Goal: Task Accomplishment & Management: Use online tool/utility

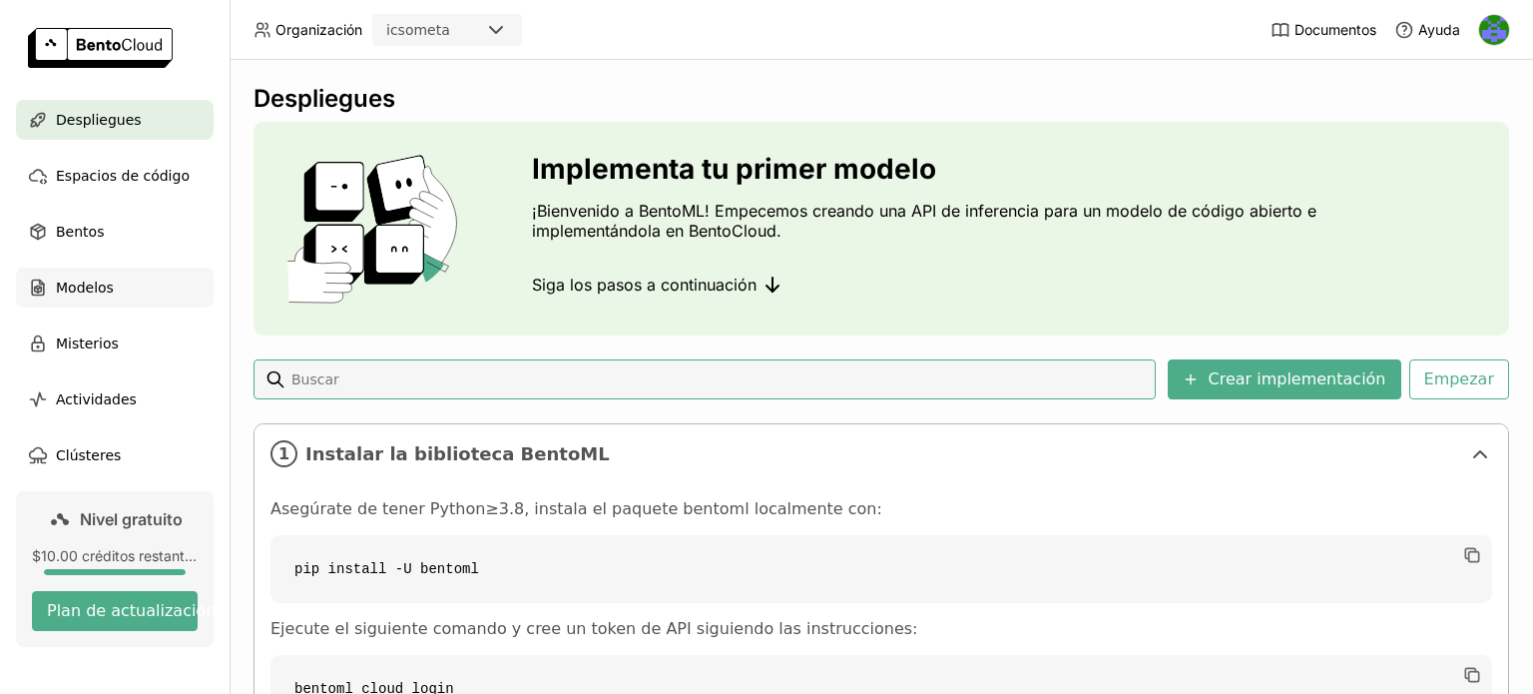
click at [88, 286] on font "Modelos" at bounding box center [85, 287] width 58 height 16
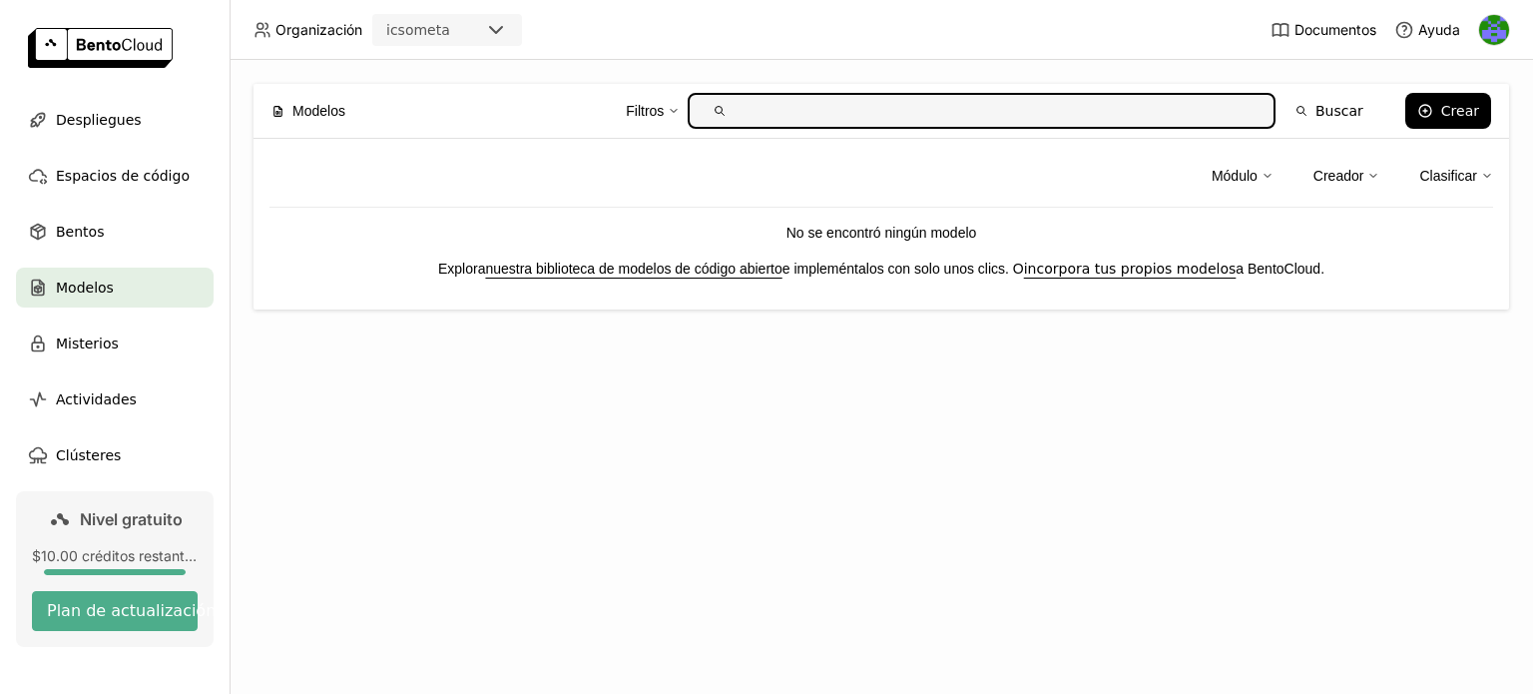
click at [1496, 34] on img "meta icso" at bounding box center [1494, 30] width 30 height 30
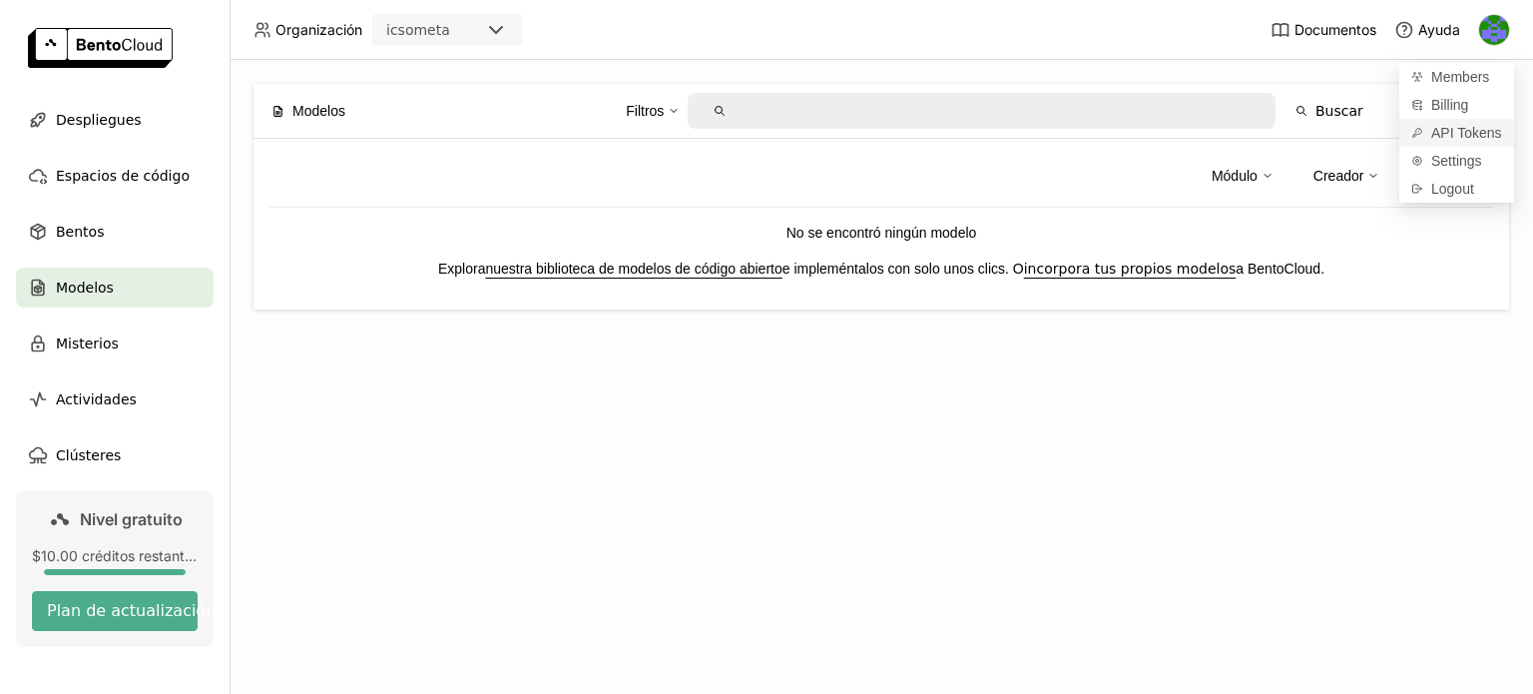
click at [1448, 131] on span "API Tokens" at bounding box center [1466, 133] width 71 height 18
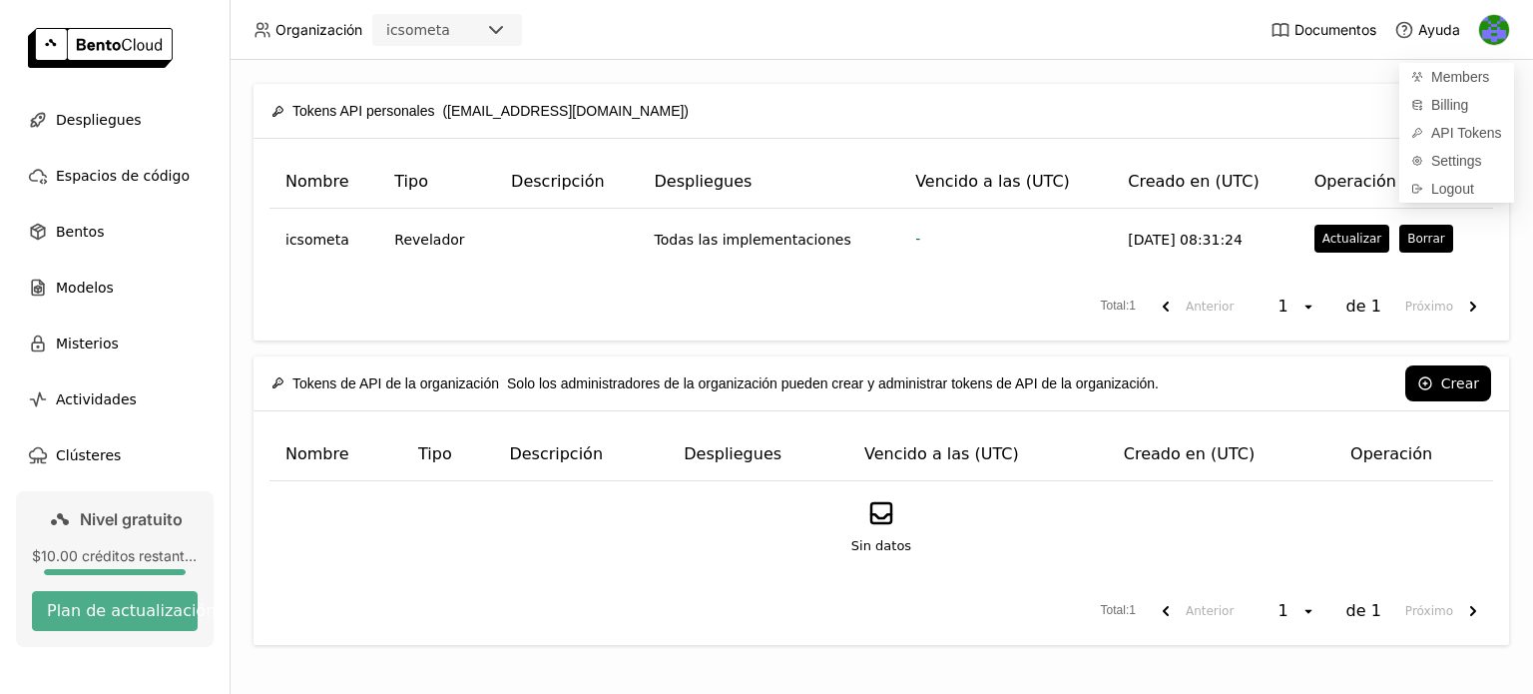
click at [875, 315] on div "Total : 1 Anterior 1 open de 1 Próximo" at bounding box center [880, 306] width 1223 height 36
click at [114, 115] on font "Despliegues" at bounding box center [99, 120] width 86 height 16
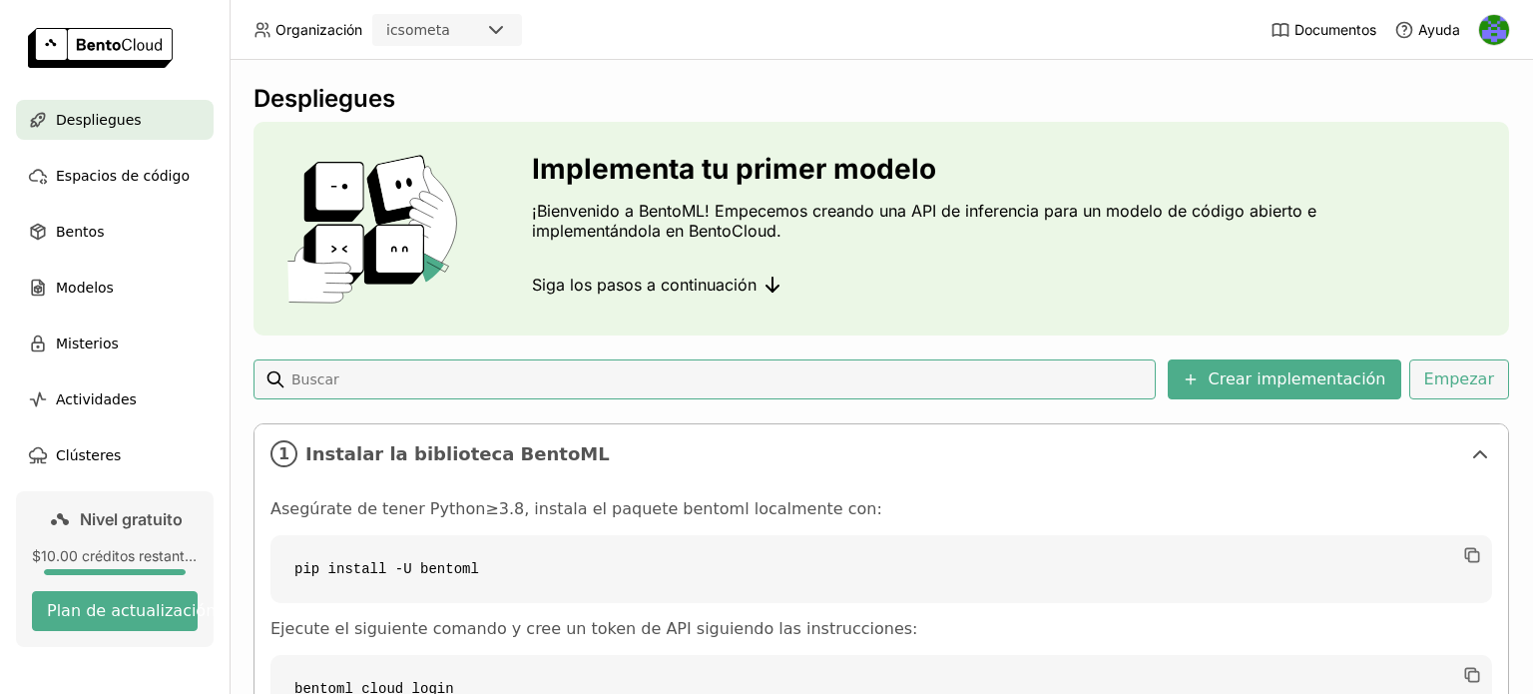
click at [1457, 378] on font "Empezar" at bounding box center [1459, 378] width 70 height 19
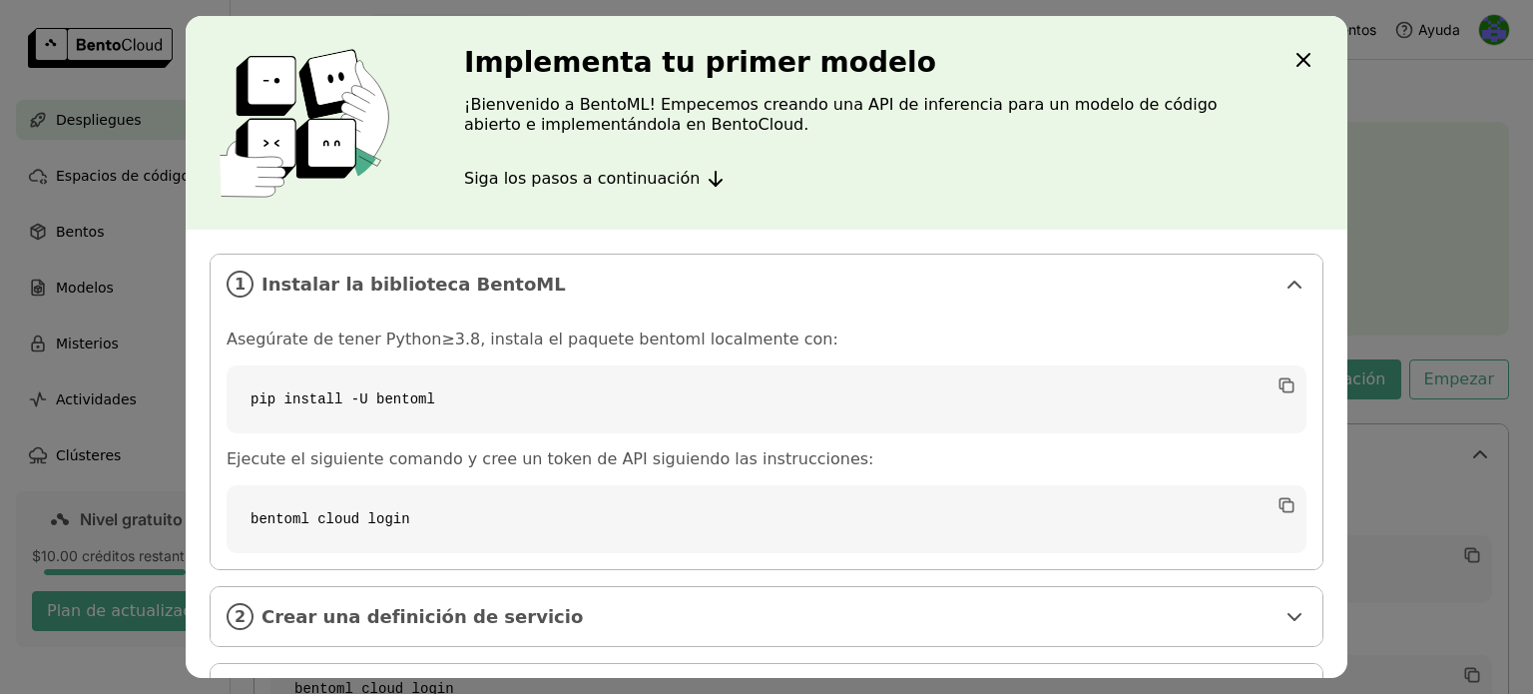
click at [1406, 78] on div "Implementa tu primer modelo ¡Bienvenido a BentoML! Empecemos creando una API de…" at bounding box center [766, 347] width 1533 height 694
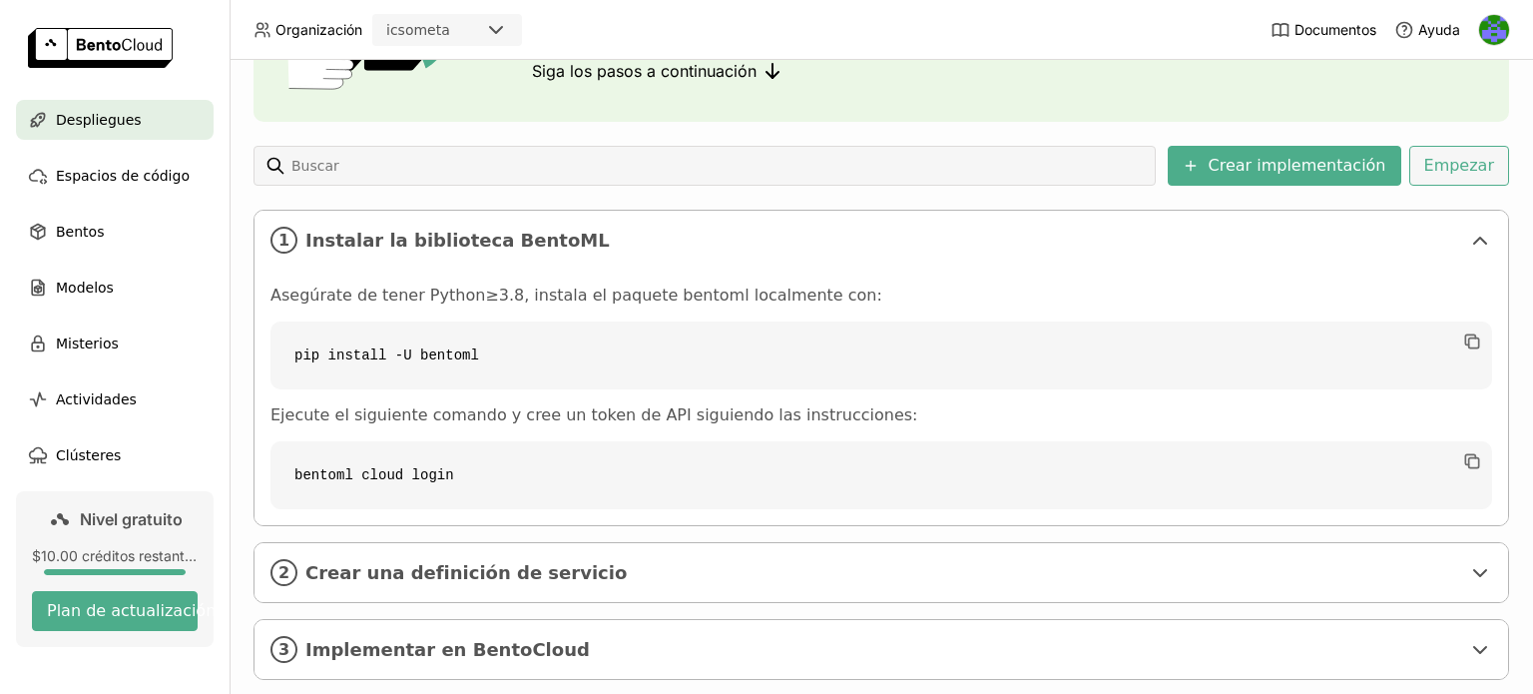
scroll to position [251, 0]
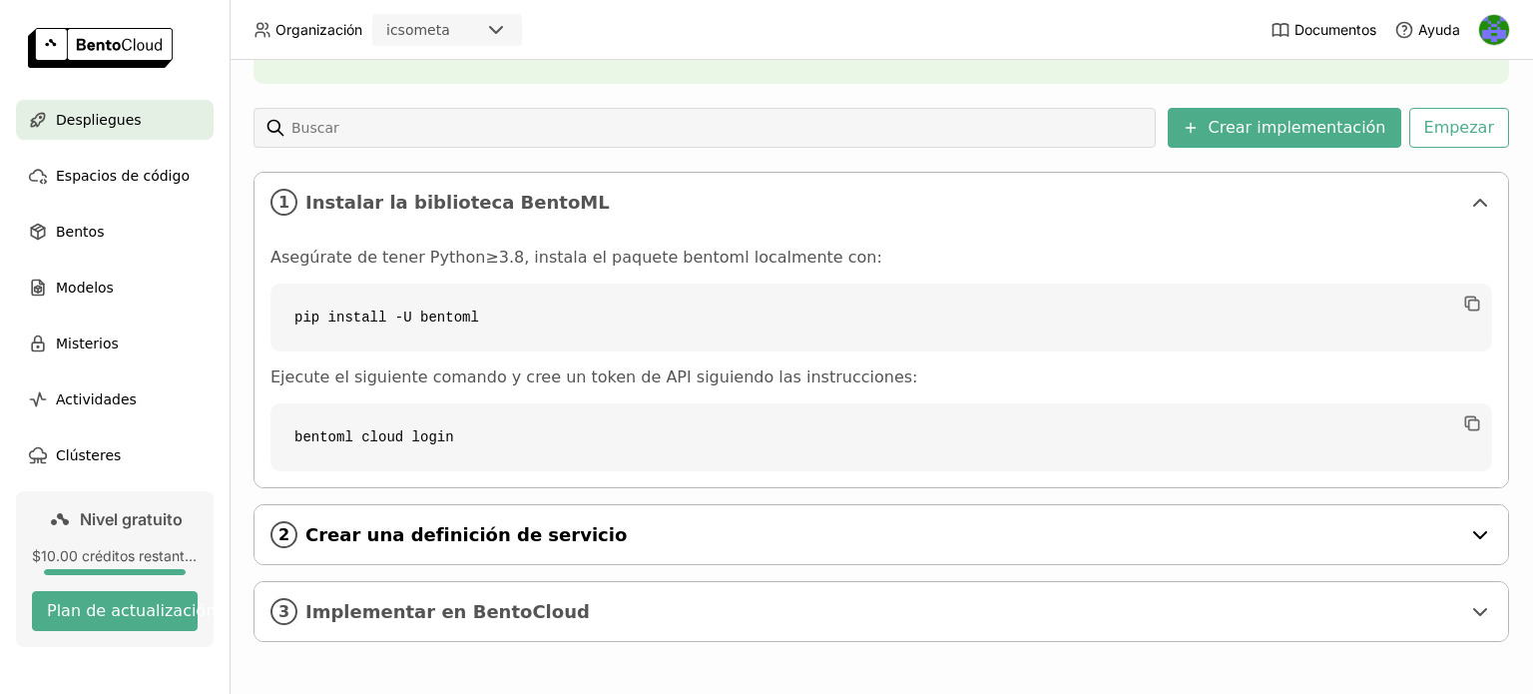
click at [1472, 535] on icon at bounding box center [1480, 535] width 24 height 24
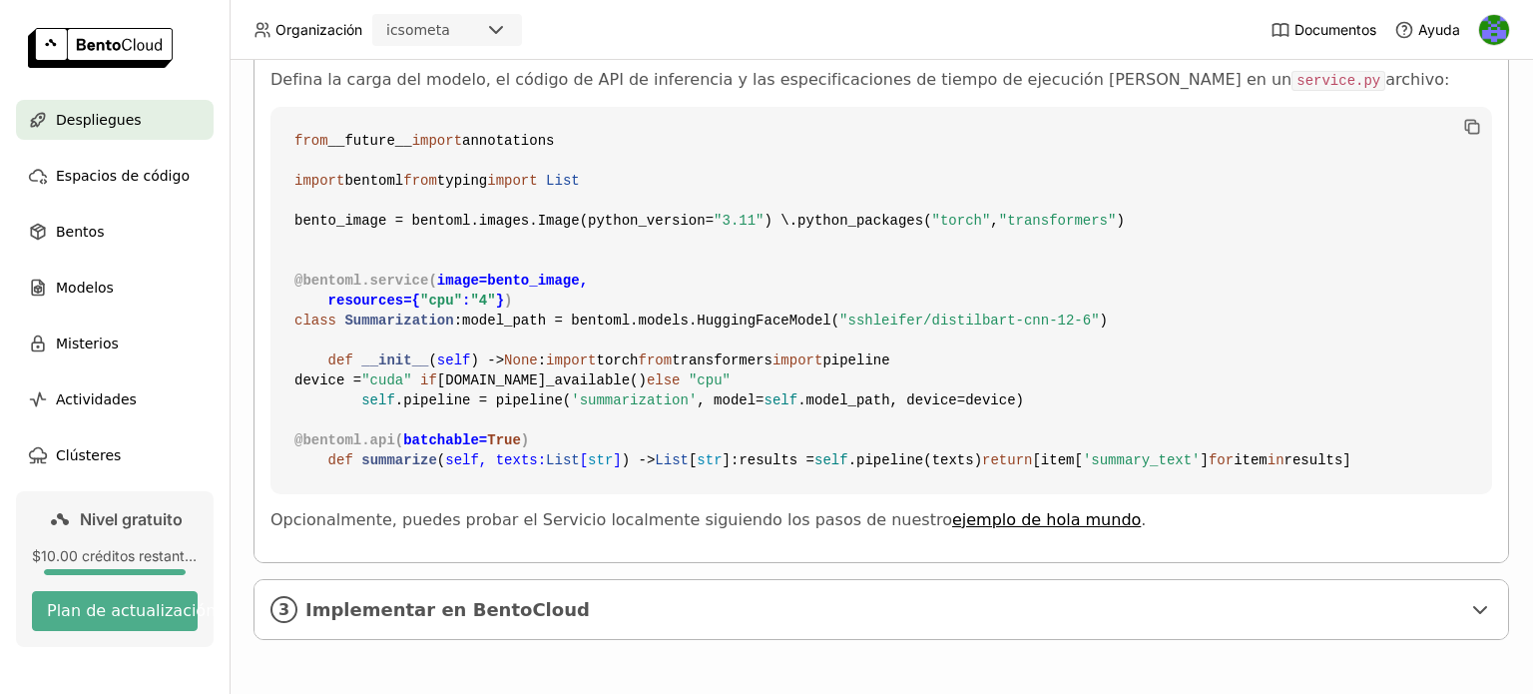
scroll to position [980, 0]
click at [1471, 609] on icon at bounding box center [1480, 610] width 24 height 24
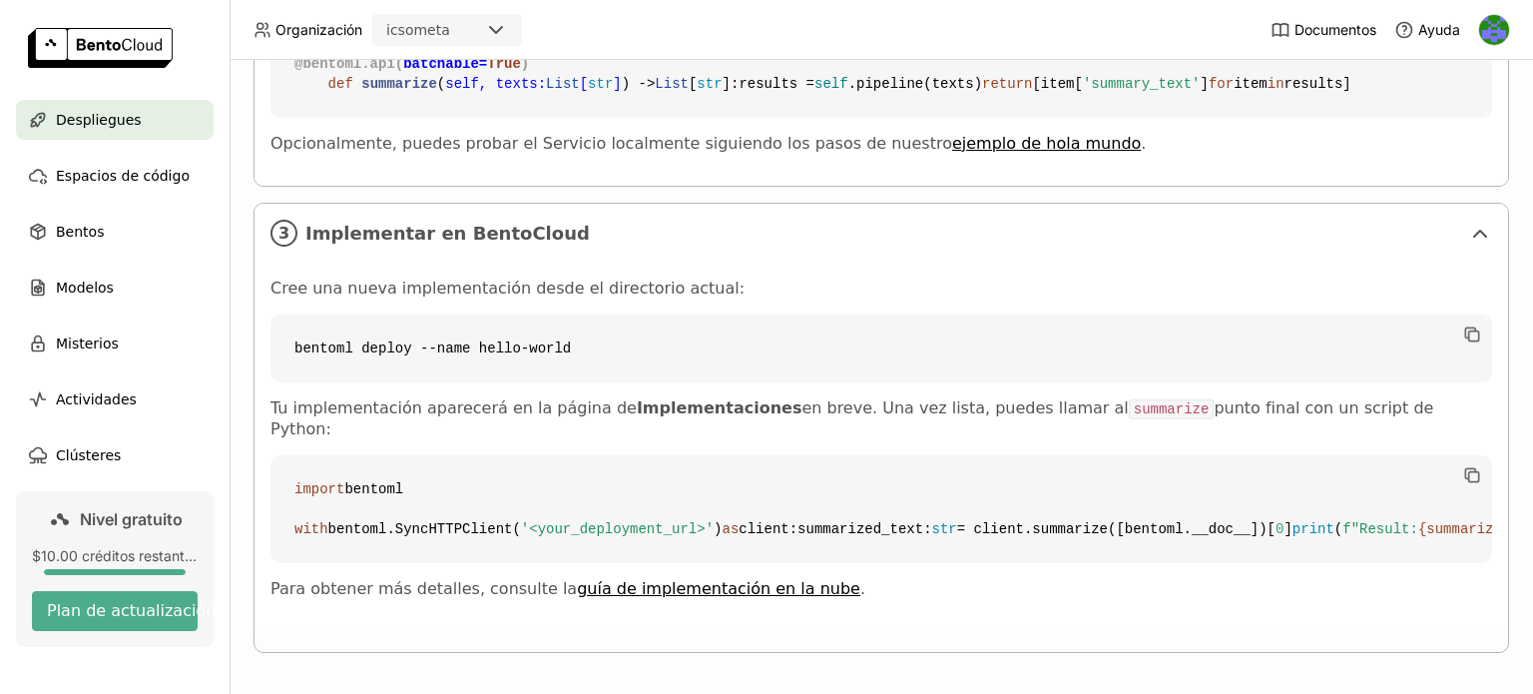
scroll to position [1369, 0]
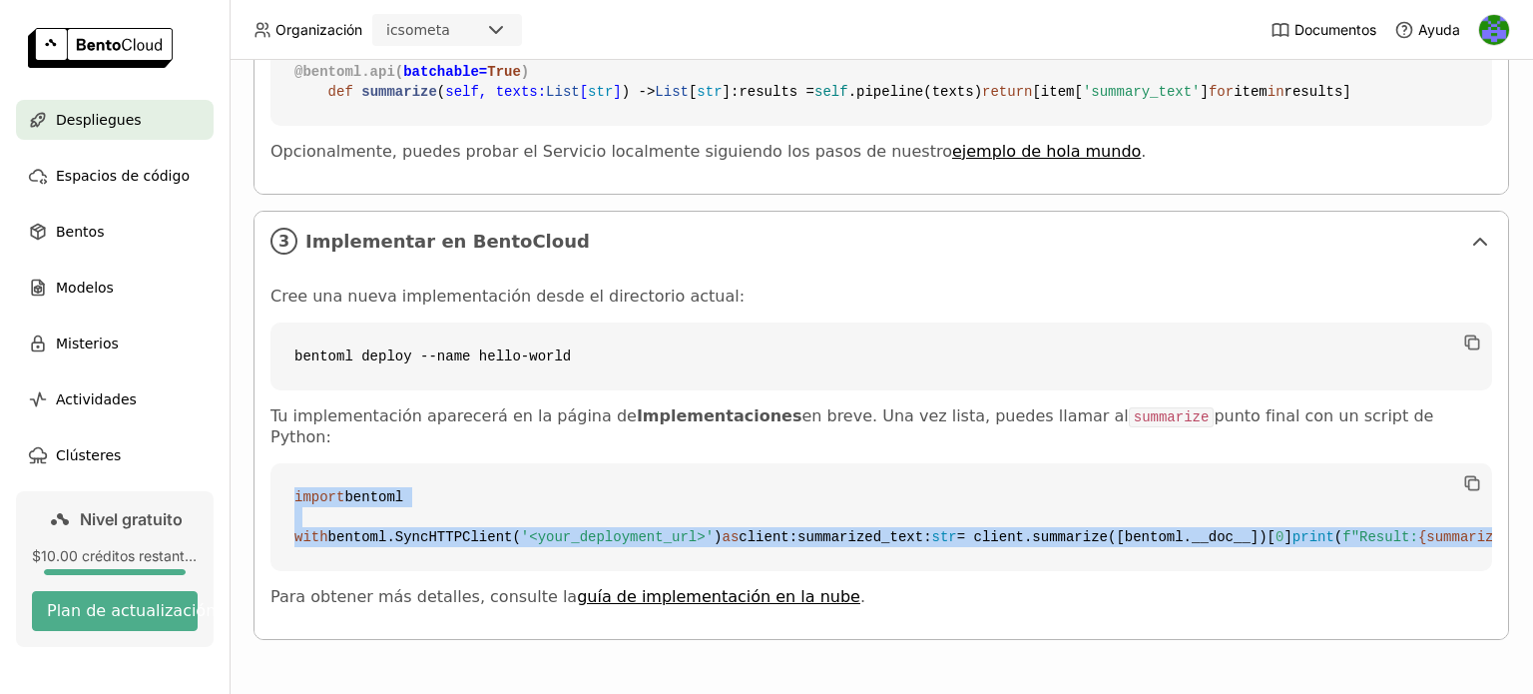
drag, startPoint x: 287, startPoint y: 456, endPoint x: 744, endPoint y: 546, distance: 465.8
click at [744, 546] on code "import bentoml with bentoml.SyncHTTPClient( '<your_deployment_url>' ) as client…" at bounding box center [880, 517] width 1221 height 108
copy code "import bentoml with bentoml.SyncHTTPClient( '<your_deployment_url>' ) as client…"
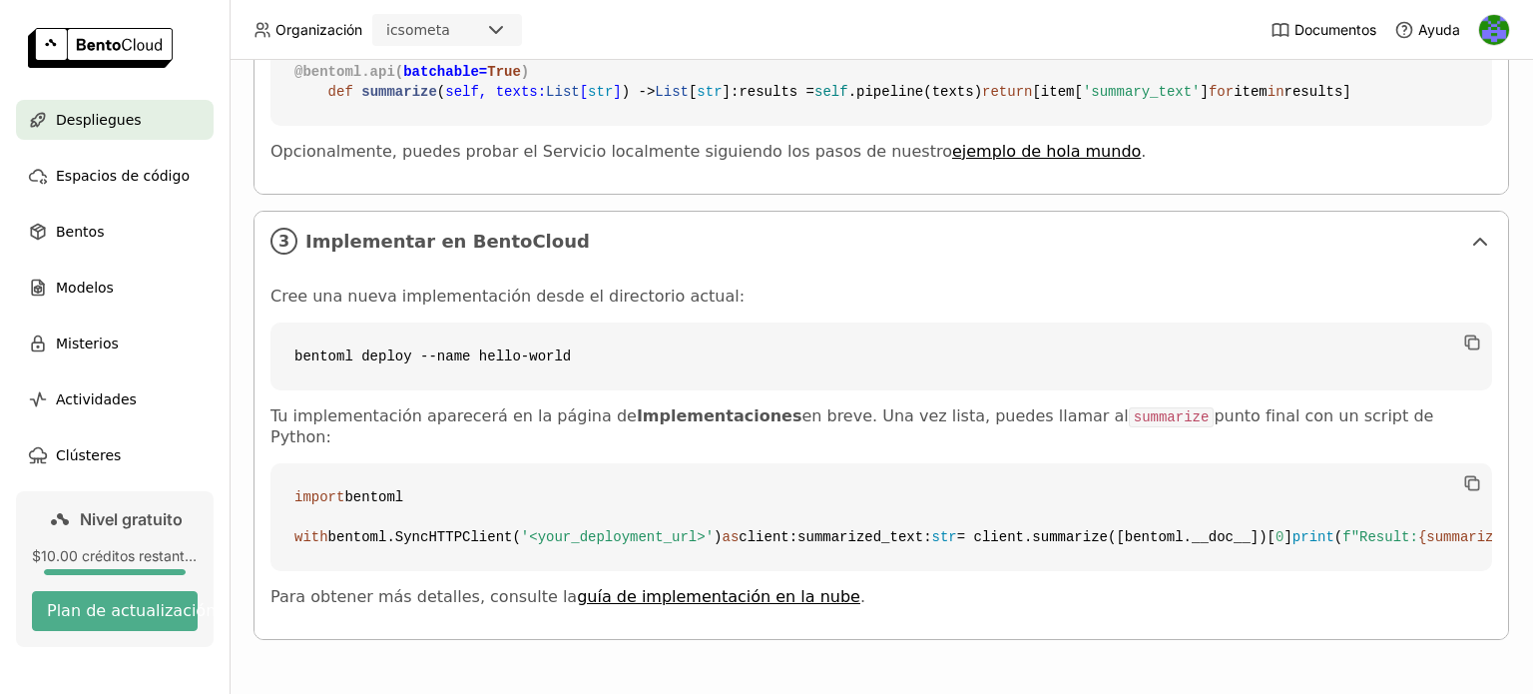
click at [404, 331] on code "bentoml deploy --name hello-world" at bounding box center [880, 356] width 1221 height 68
click at [363, 324] on code "bentoml deploy --name hello-world" at bounding box center [880, 356] width 1221 height 68
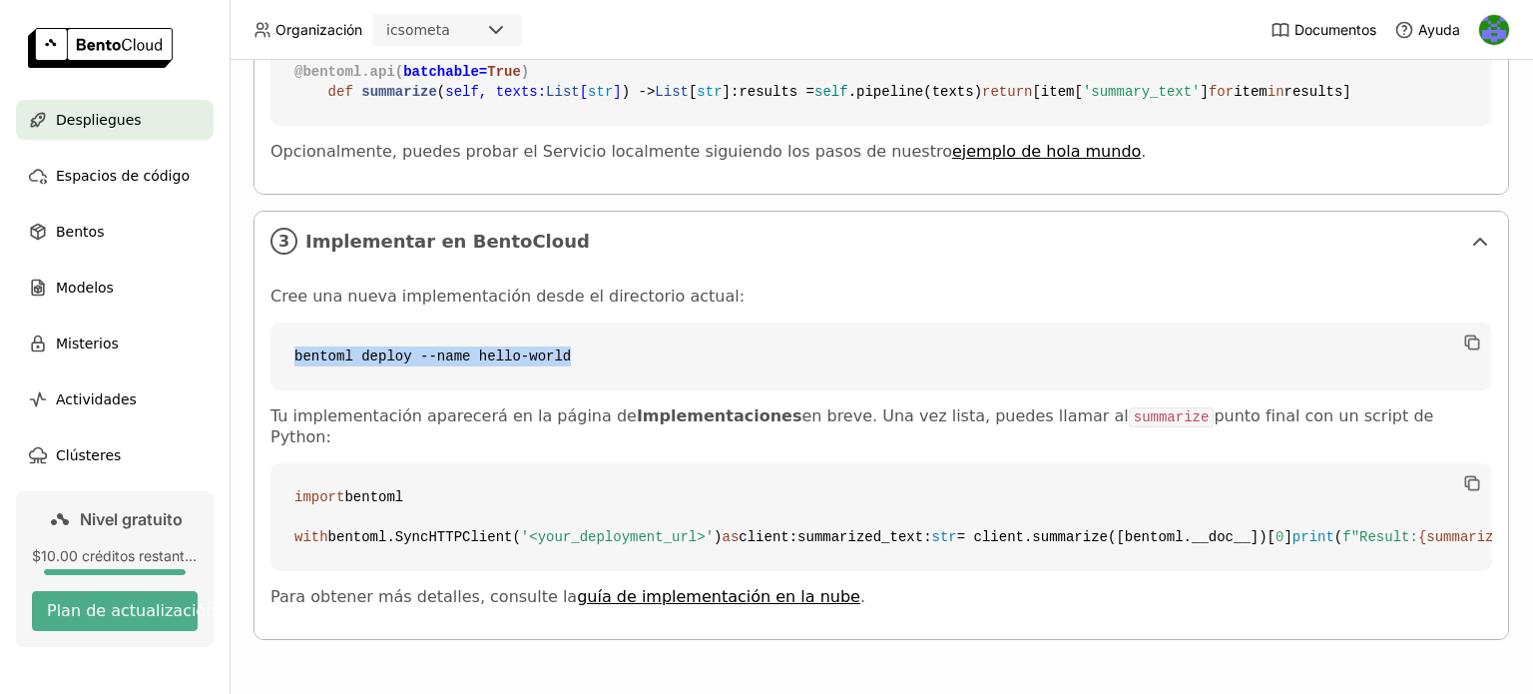
click at [367, 324] on code "bentoml deploy --name hello-world" at bounding box center [880, 356] width 1221 height 68
click at [376, 338] on code "bentoml deploy --name hello-world" at bounding box center [880, 356] width 1221 height 68
copy div "bentoml deploy --name hello-world"
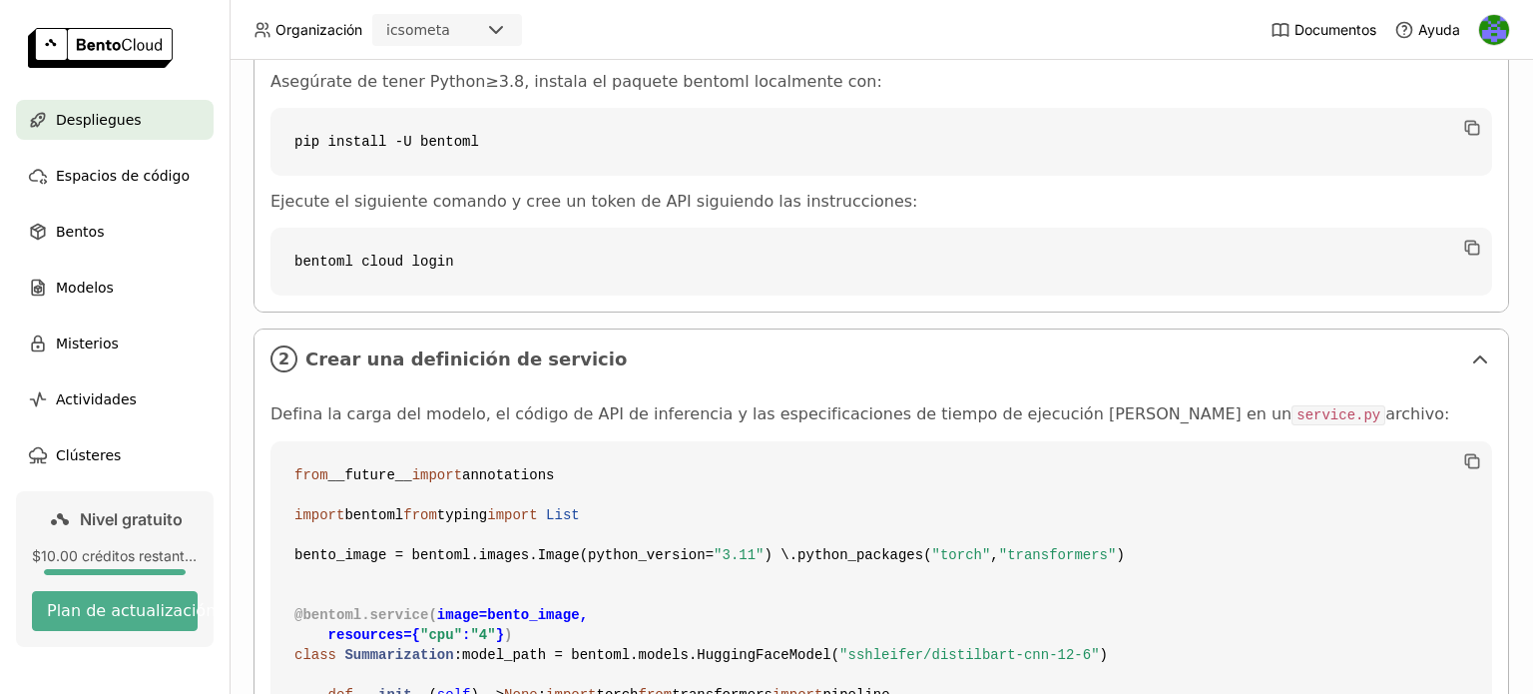
scroll to position [381, 0]
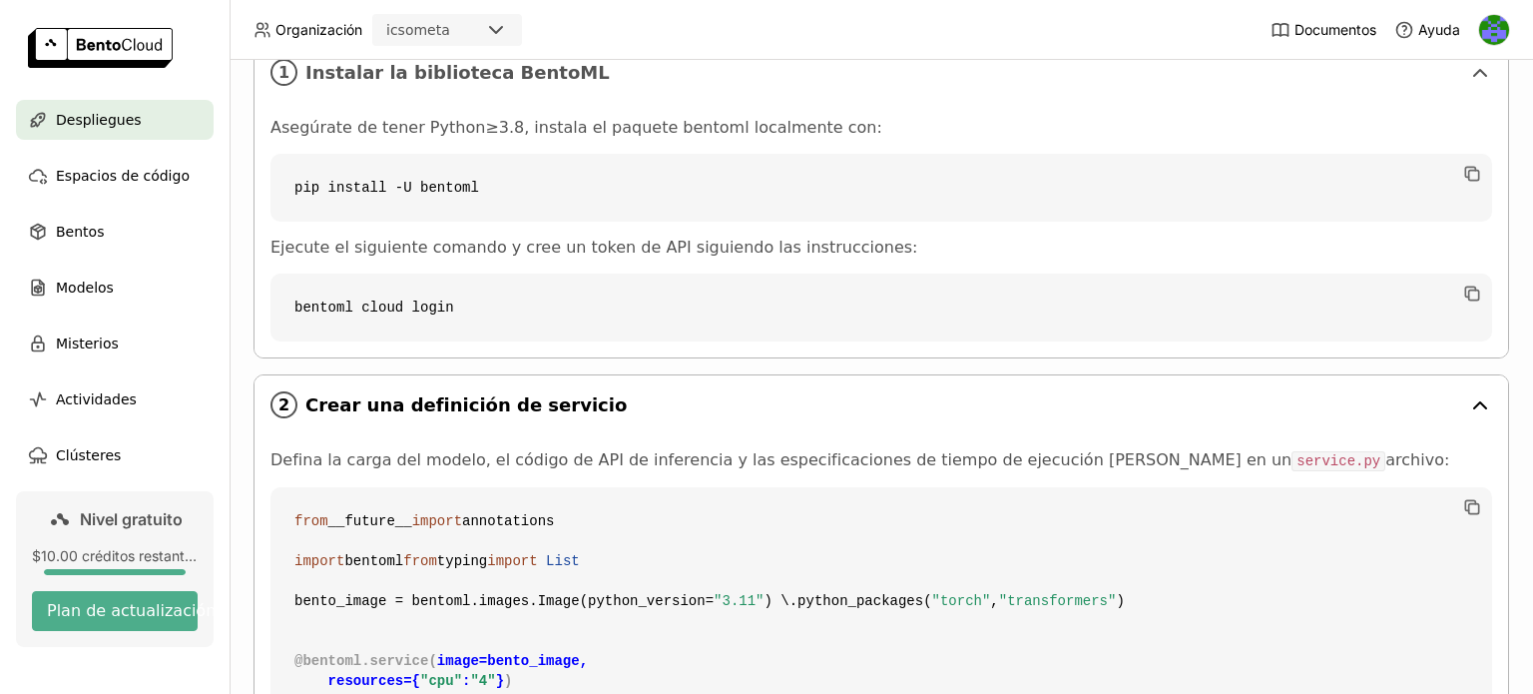
click at [1464, 389] on div "2 Crear una definición de servicio" at bounding box center [880, 404] width 1253 height 59
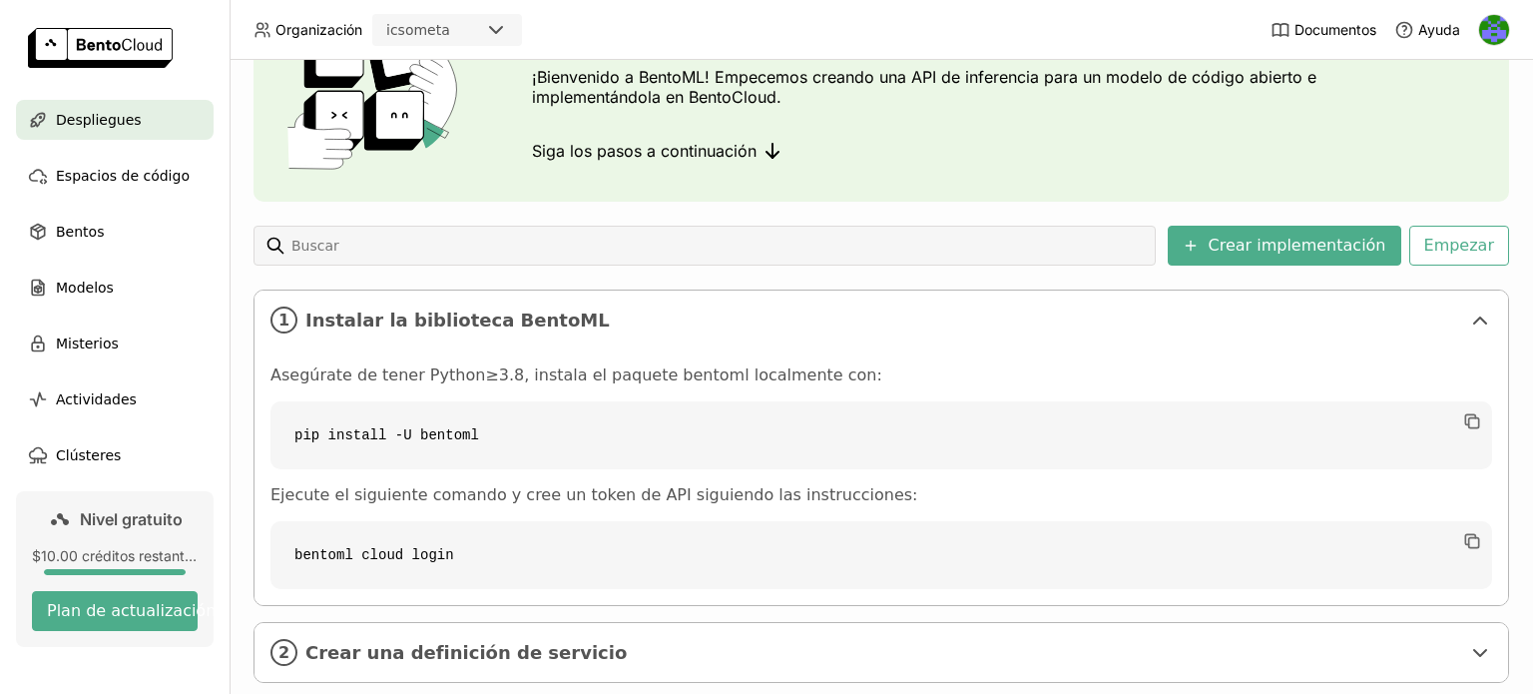
scroll to position [57, 0]
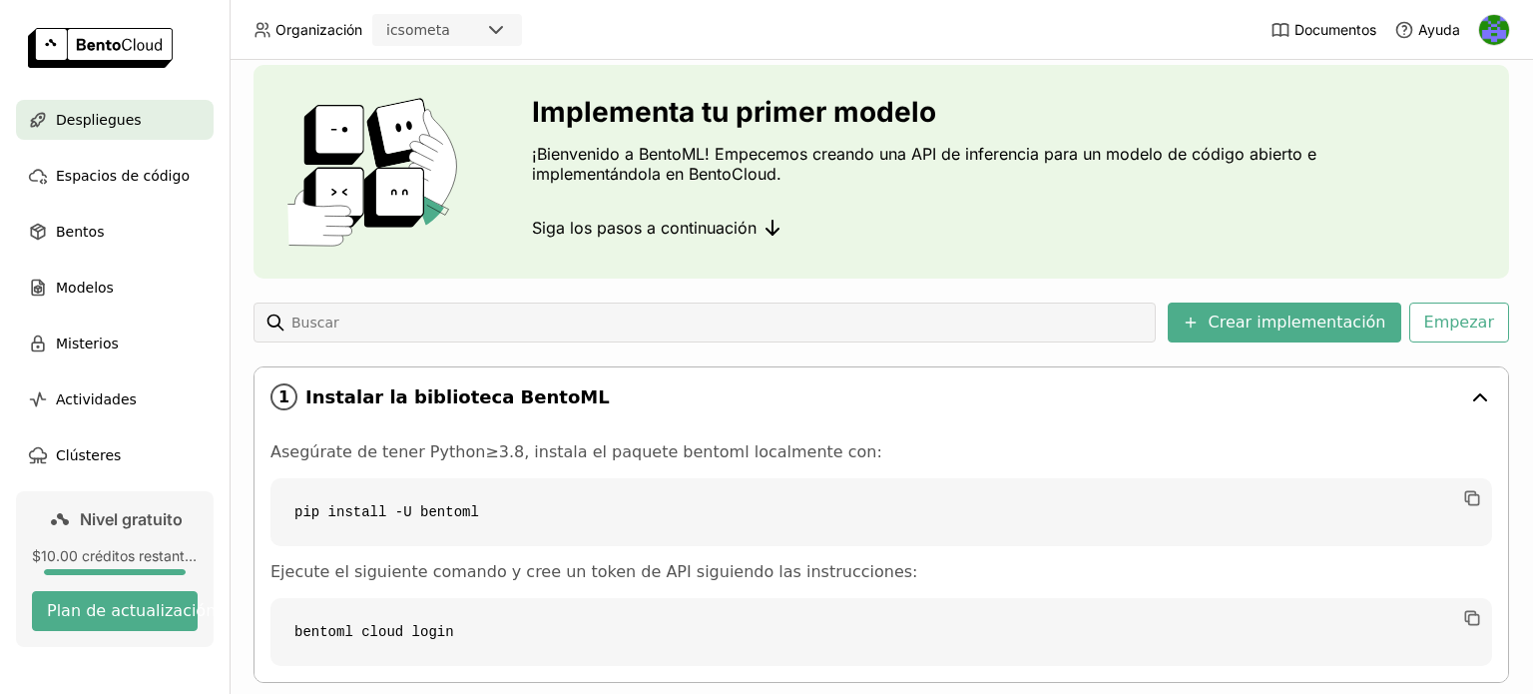
click at [1468, 391] on icon at bounding box center [1480, 397] width 24 height 24
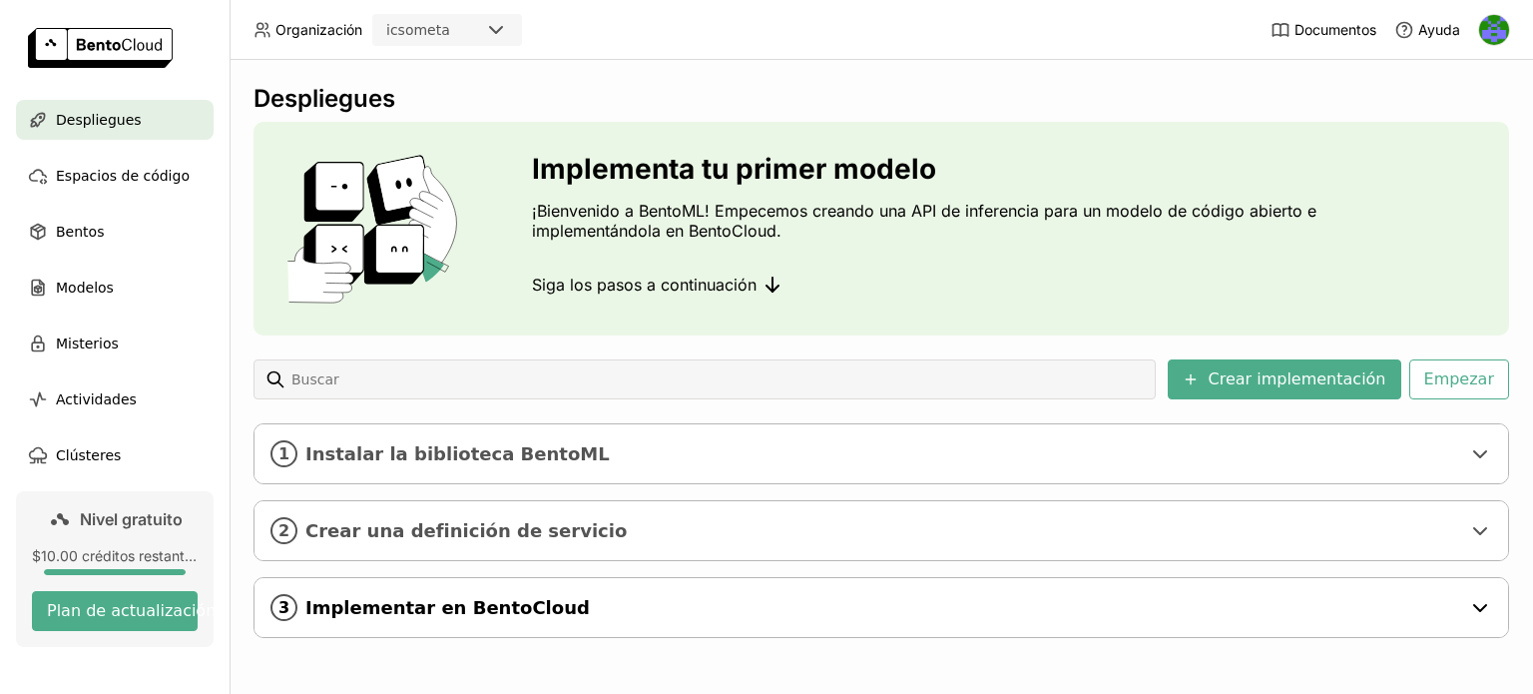
scroll to position [0, 0]
click at [1459, 377] on font "Empezar" at bounding box center [1459, 378] width 70 height 19
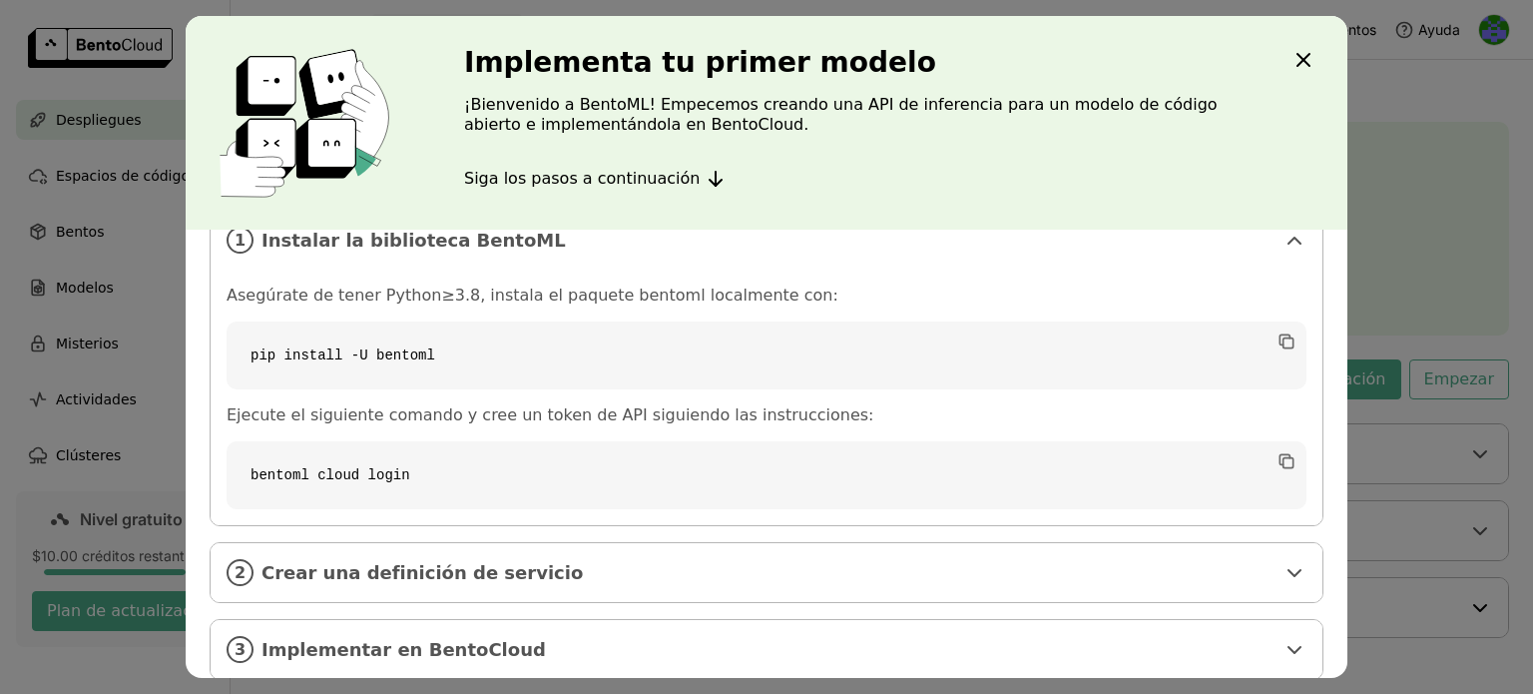
scroll to position [68, 0]
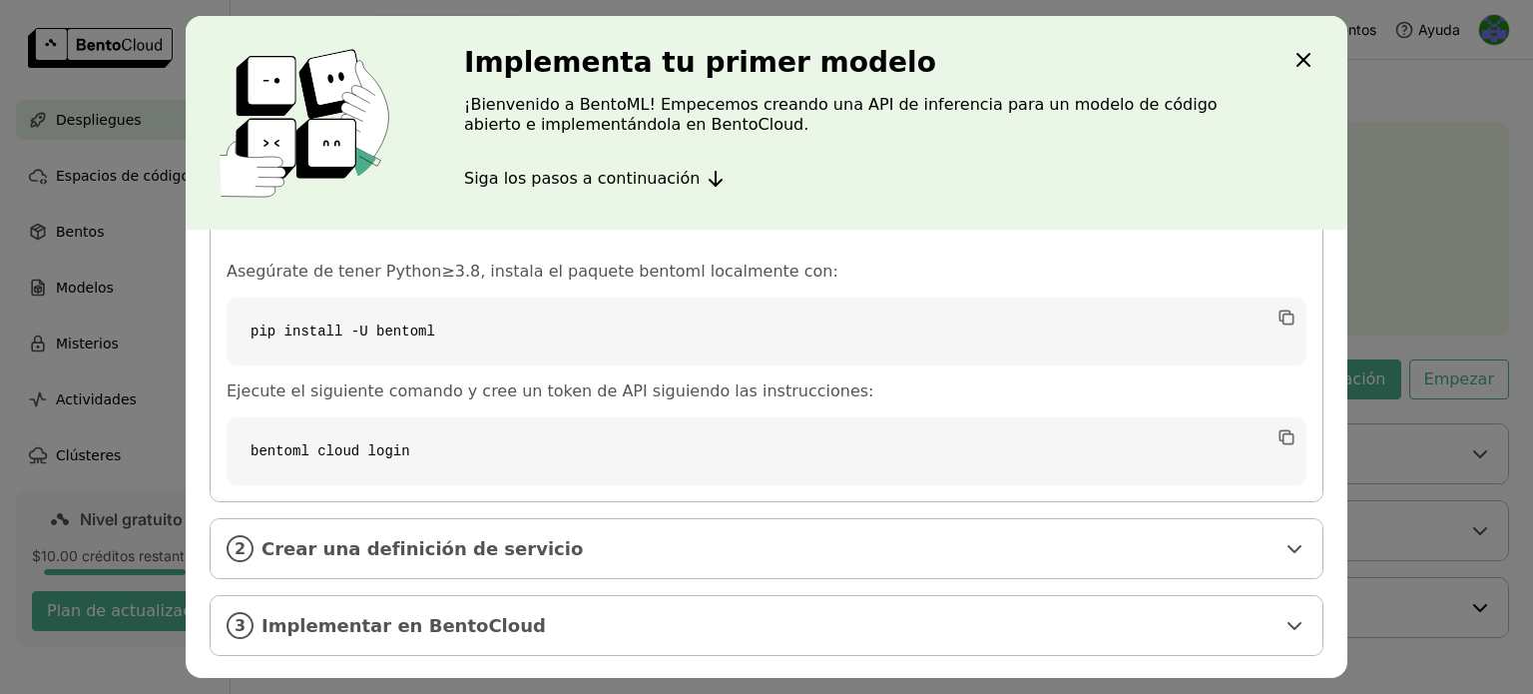
click at [1062, 221] on div "Implementa tu primer modelo ¡Bienvenido a BentoML! Empecemos creando una API de…" at bounding box center [767, 123] width 1162 height 214
click at [1302, 59] on icon "Close" at bounding box center [1303, 60] width 12 height 12
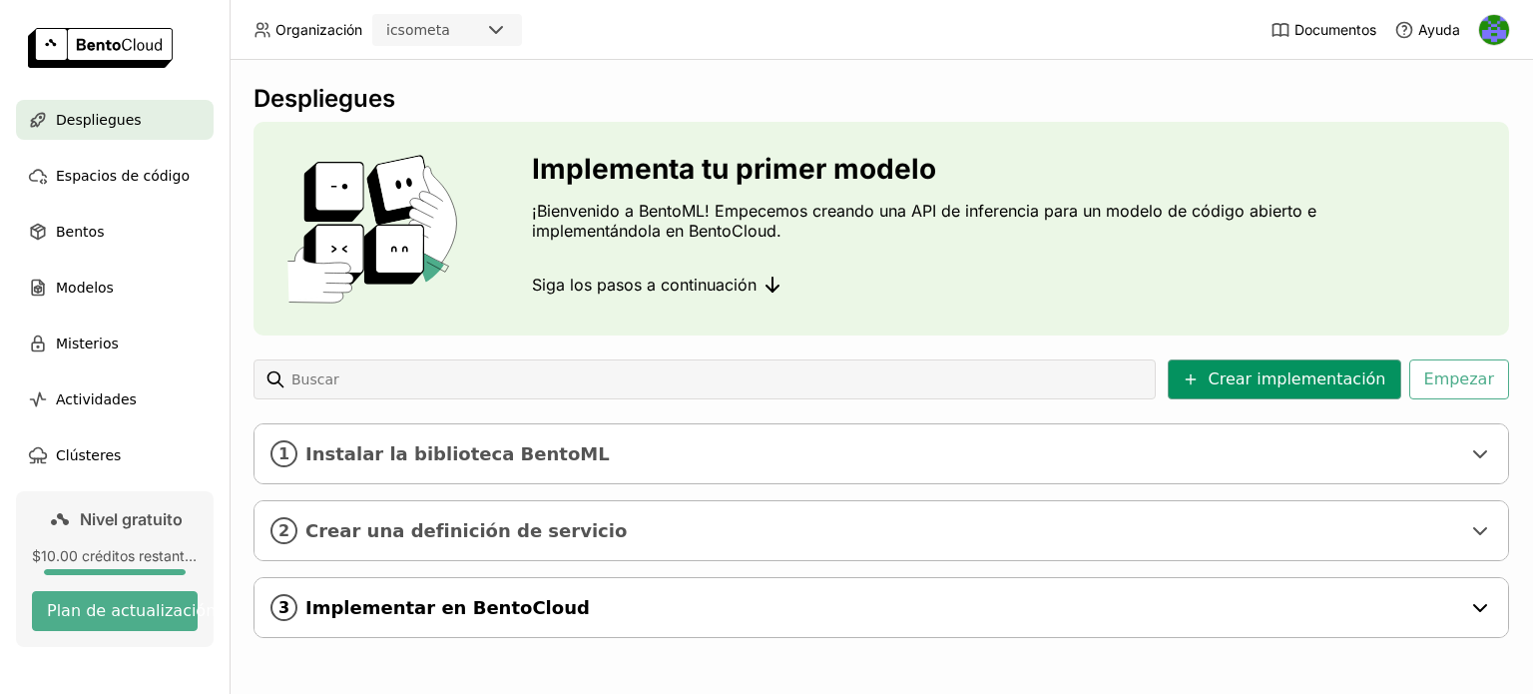
click at [1297, 381] on font "Crear implementación" at bounding box center [1297, 378] width 178 height 19
